Goal: Use online tool/utility: Utilize a website feature to perform a specific function

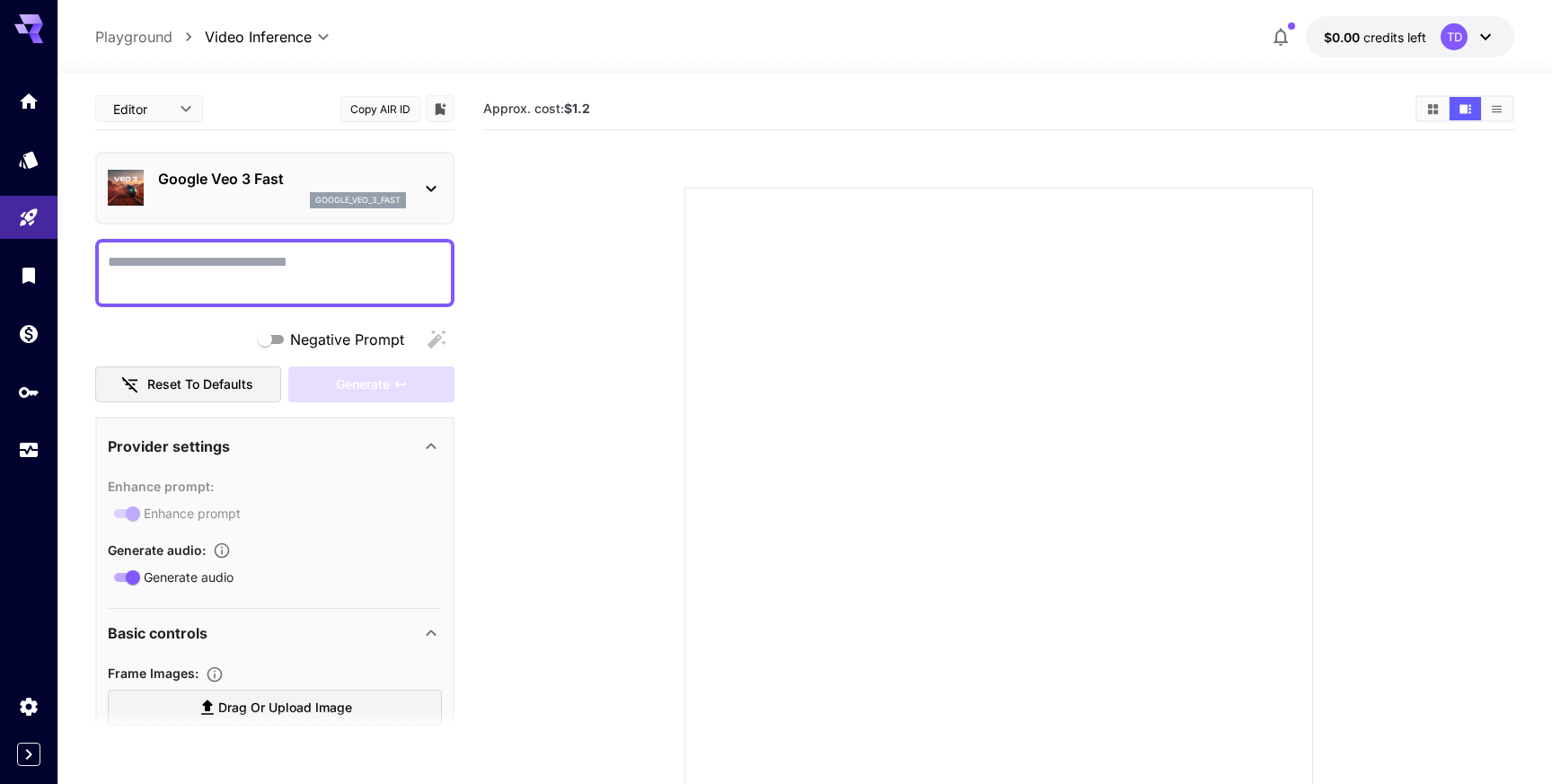
click at [173, 191] on div "Google Veo 3 Fast google_veo_3_fast" at bounding box center [282, 187] width 248 height 40
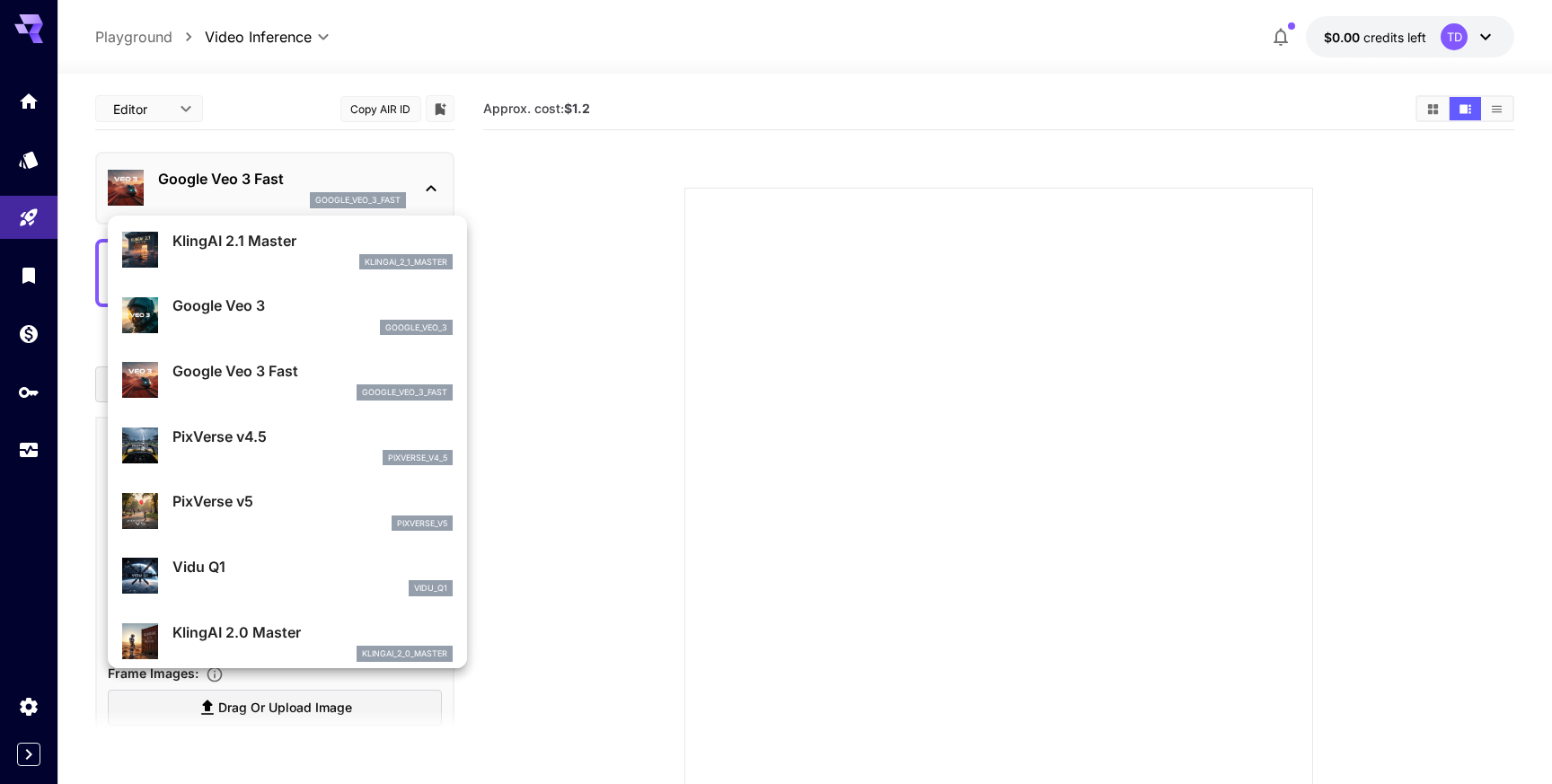
scroll to position [519, 0]
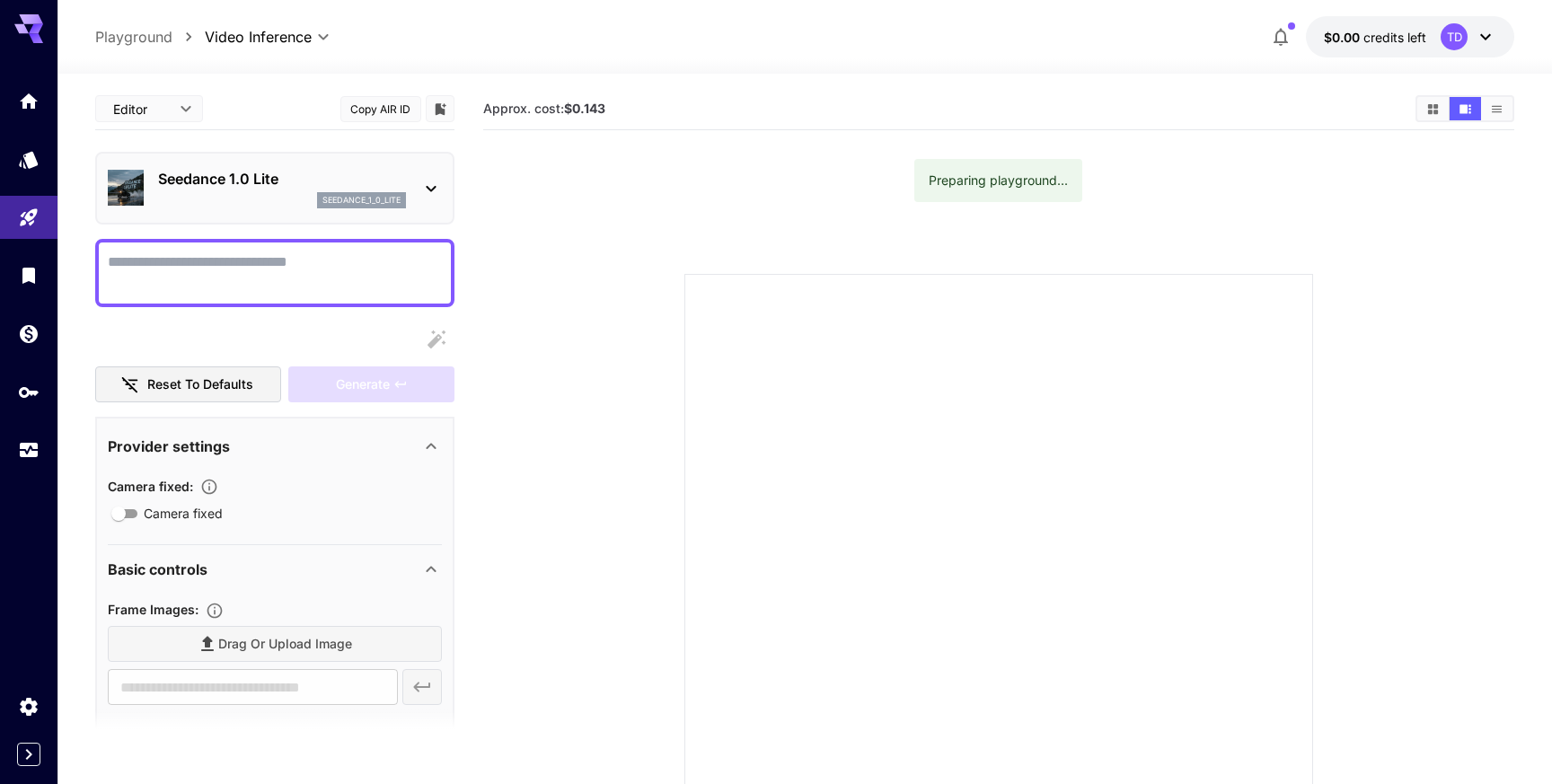
click at [230, 152] on div "Seedance 1.0 Lite seedance_1_0_lite" at bounding box center [274, 187] width 359 height 72
click at [235, 176] on p "Seedance 1.0 Lite" at bounding box center [282, 178] width 248 height 22
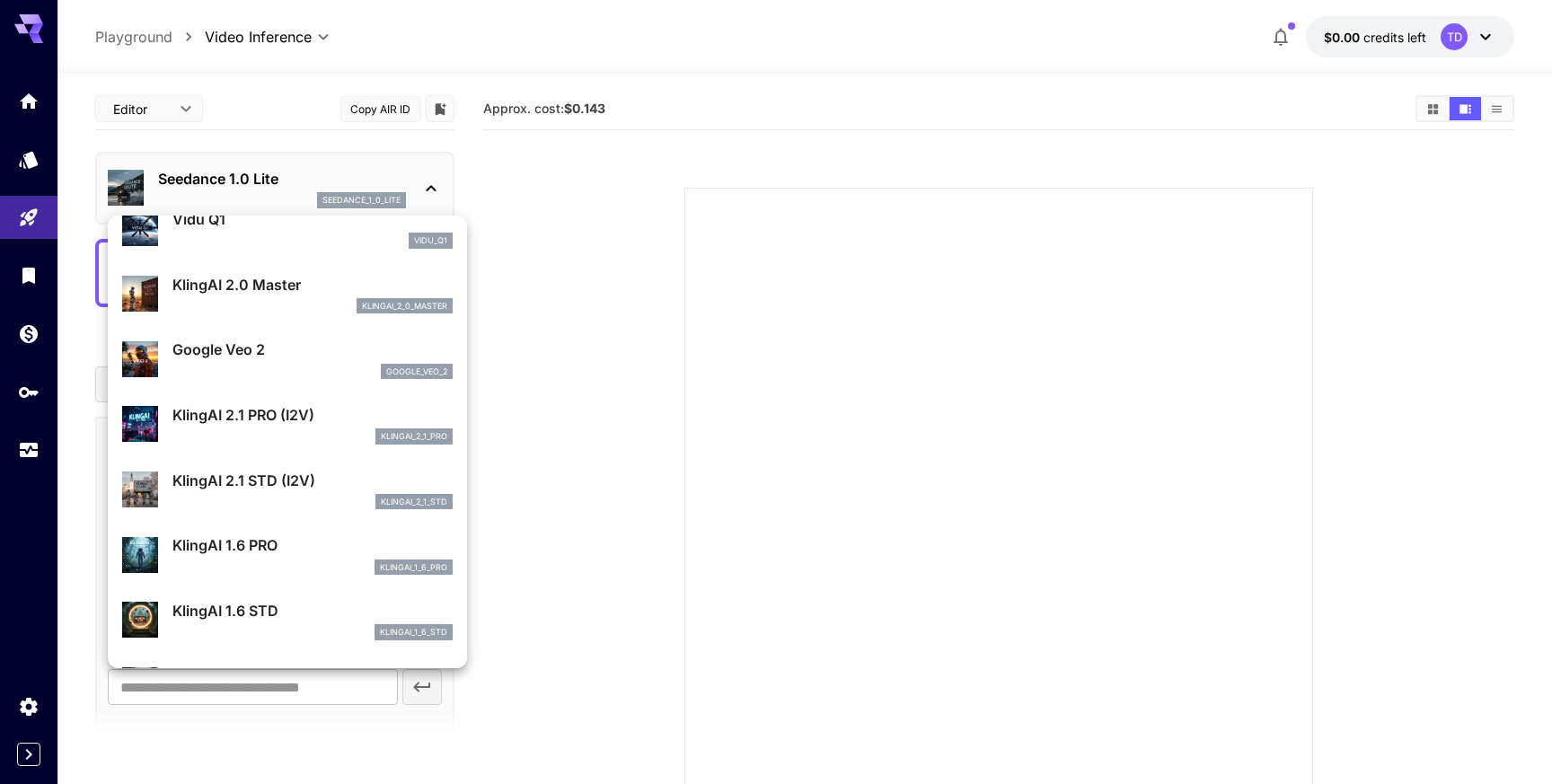
scroll to position [719, 0]
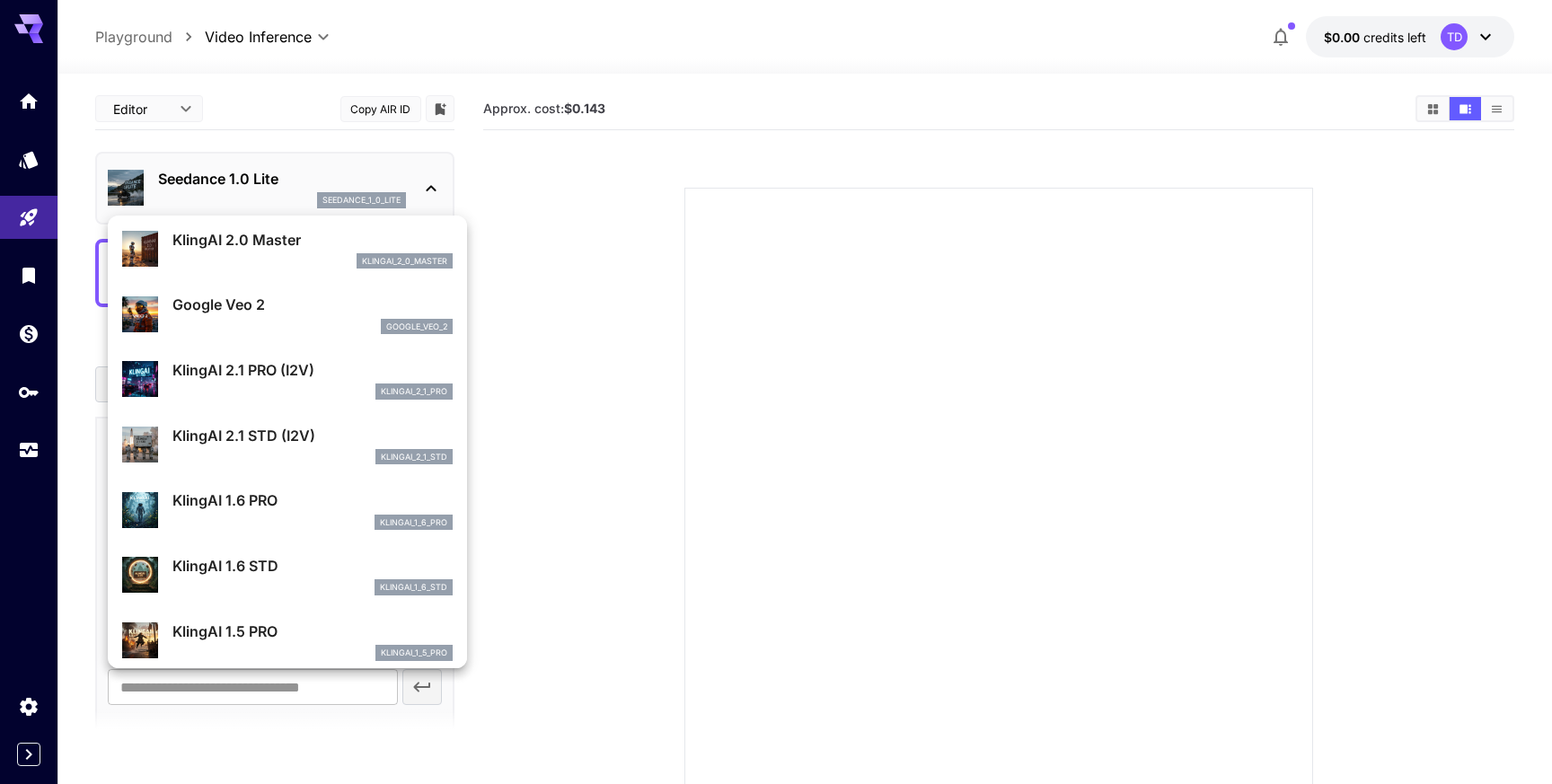
click at [542, 340] on div at bounding box center [776, 392] width 1552 height 784
